Goal: Information Seeking & Learning: Learn about a topic

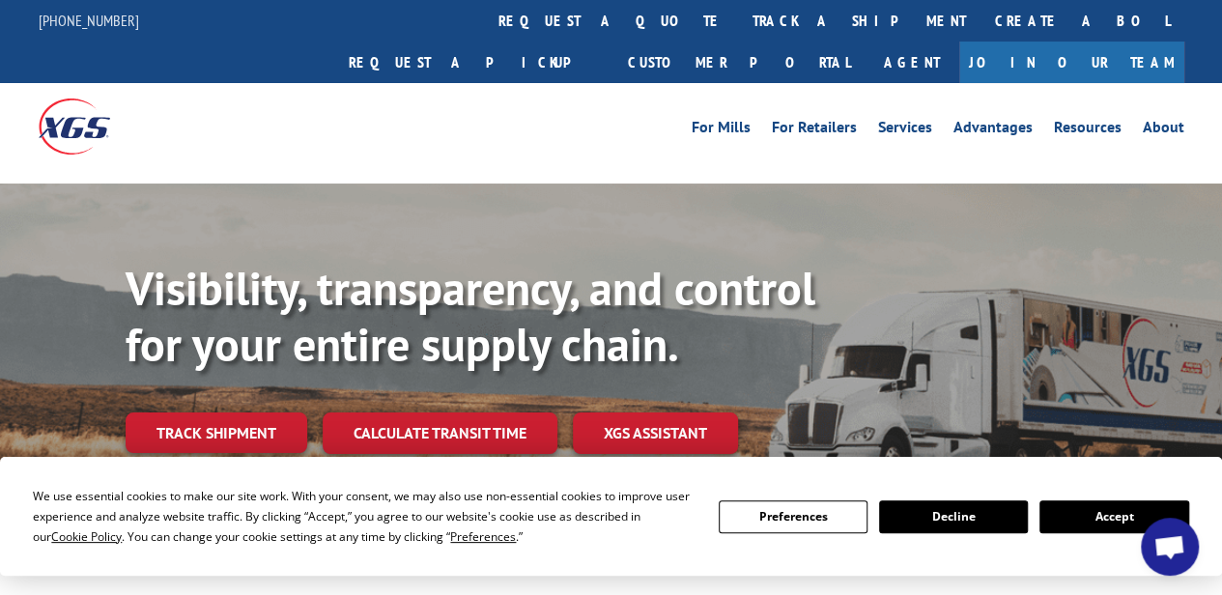
click at [1128, 42] on link "Join Our Team" at bounding box center [1071, 63] width 225 height 42
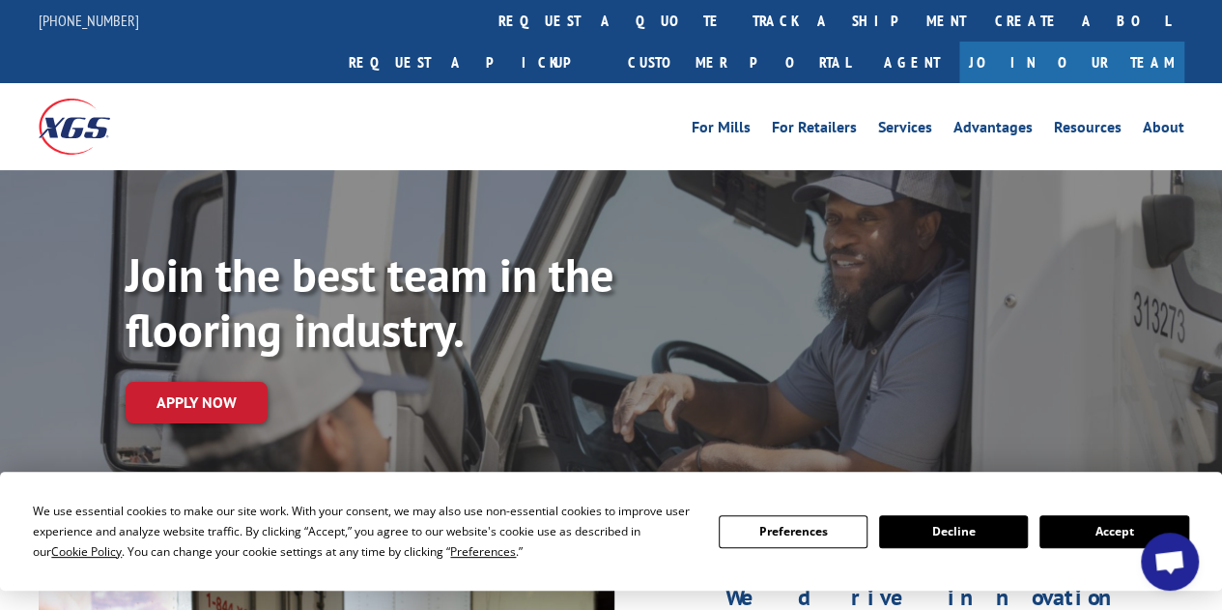
click at [943, 524] on button "Decline" at bounding box center [953, 531] width 149 height 33
